Goal: Navigation & Orientation: Find specific page/section

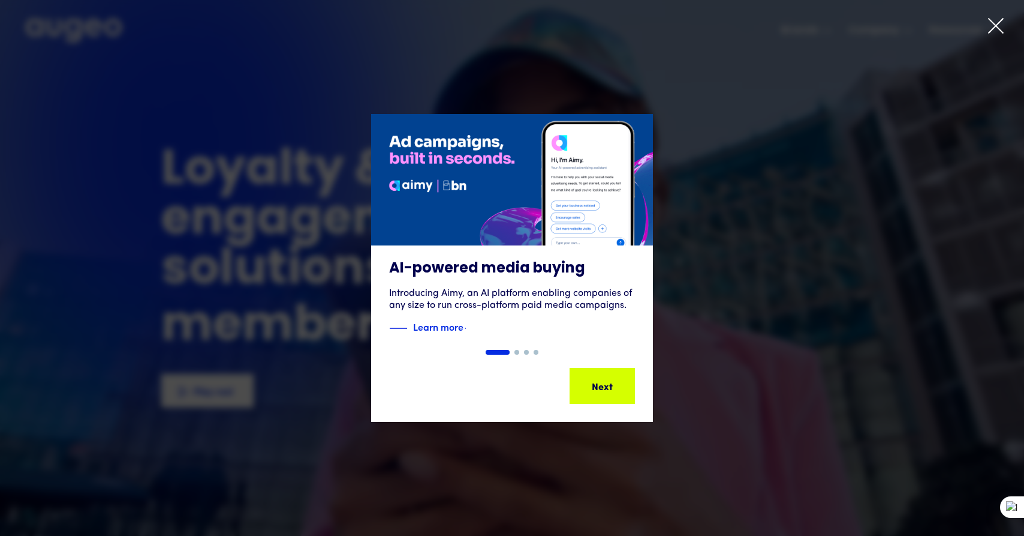
click at [998, 21] on icon at bounding box center [996, 26] width 18 height 18
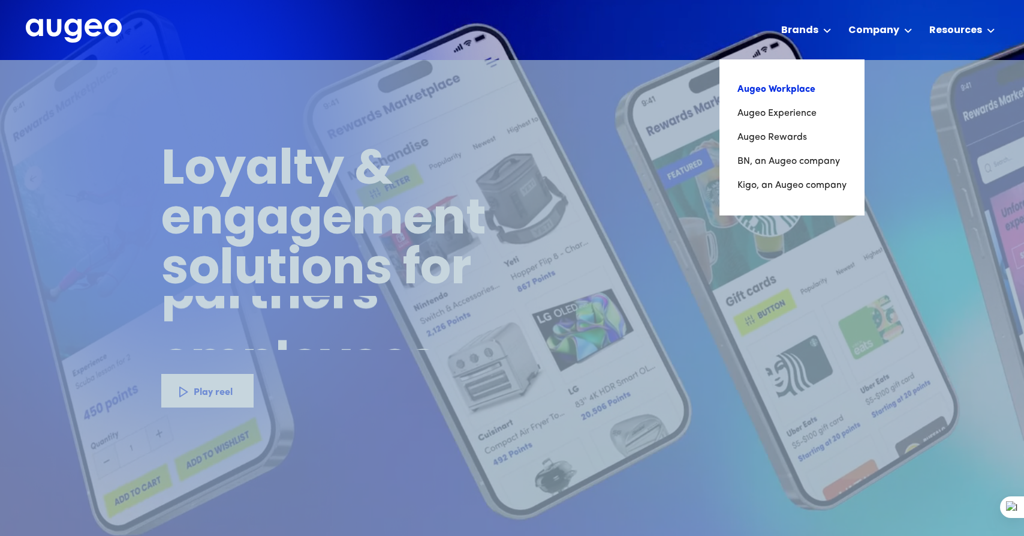
click at [777, 90] on link "Augeo Workplace" at bounding box center [792, 89] width 109 height 24
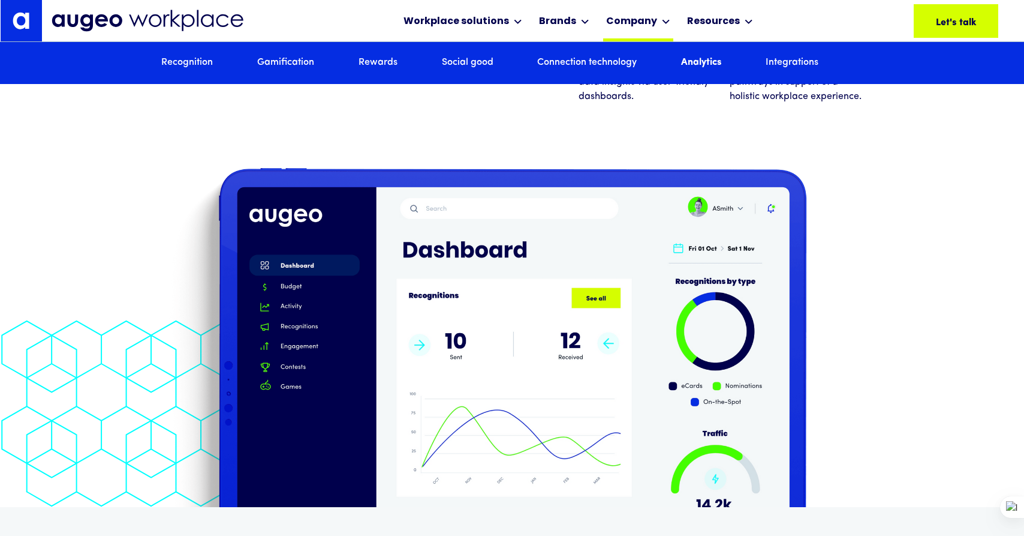
scroll to position [6880, 0]
